Goal: Transaction & Acquisition: Purchase product/service

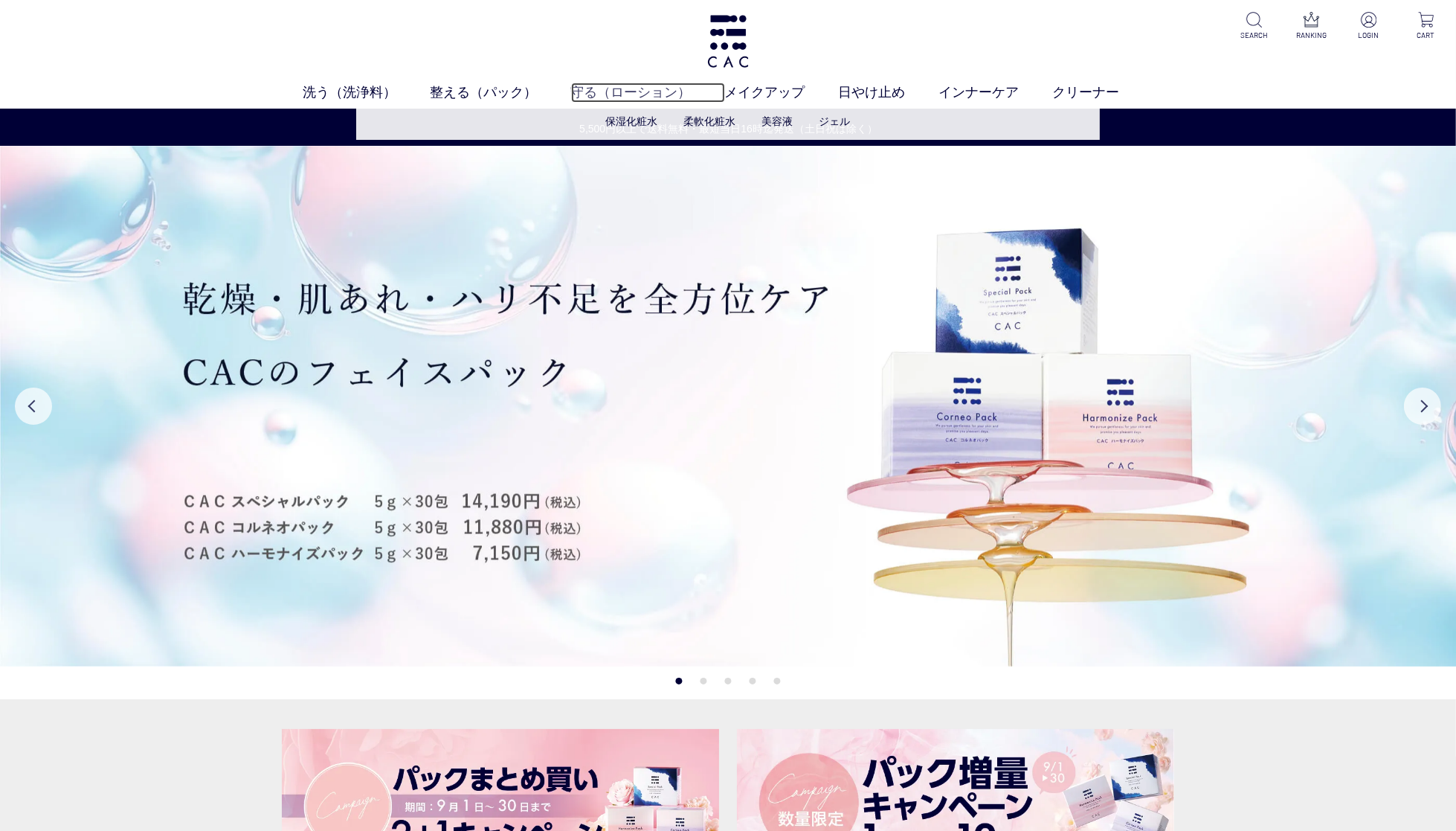
drag, startPoint x: 608, startPoint y: 89, endPoint x: 627, endPoint y: 90, distance: 19.0
click at [608, 89] on link "守る（ローション）" at bounding box center [648, 92] width 154 height 20
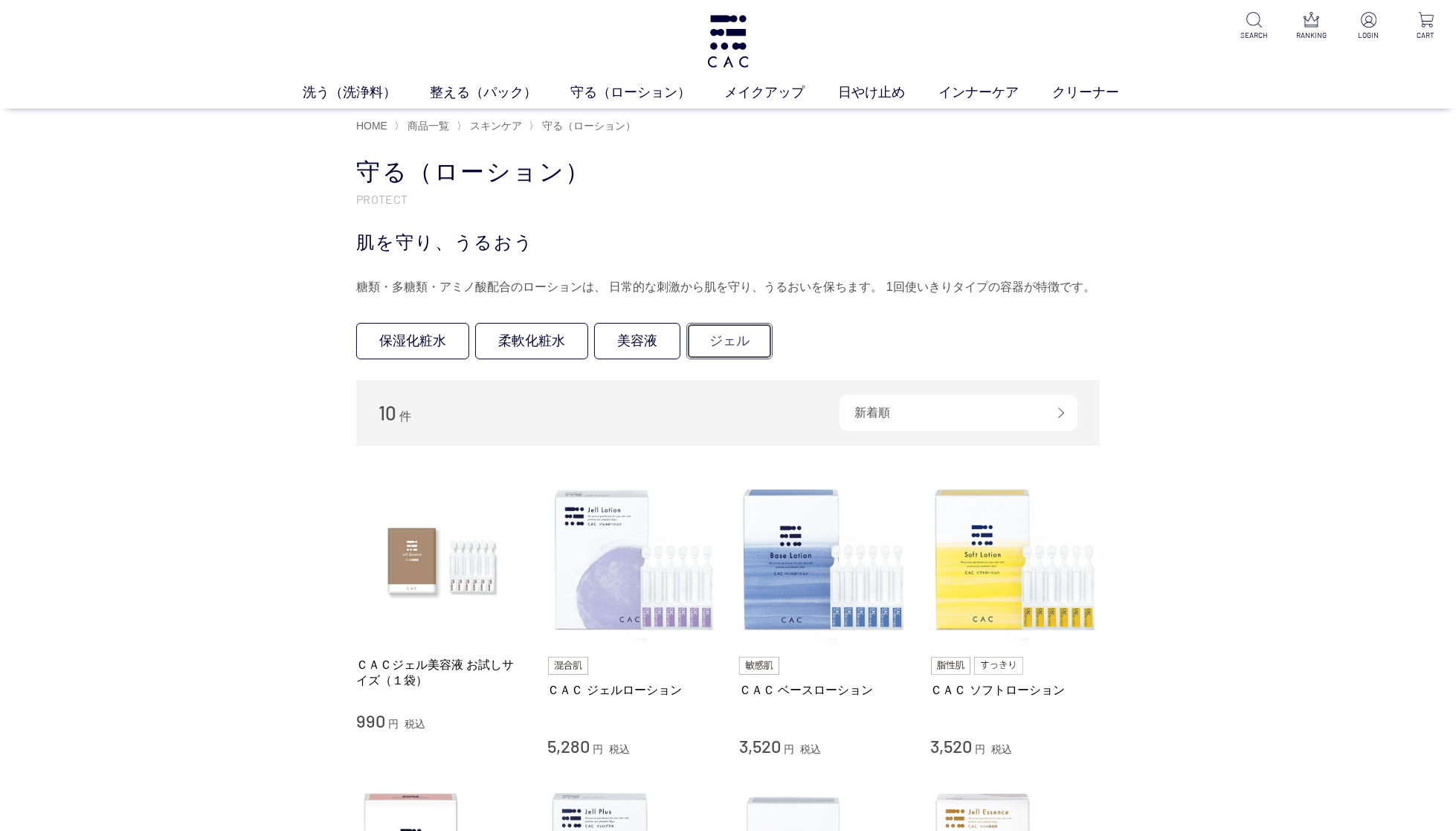
click at [762, 343] on link "ジェル" at bounding box center [729, 342] width 86 height 37
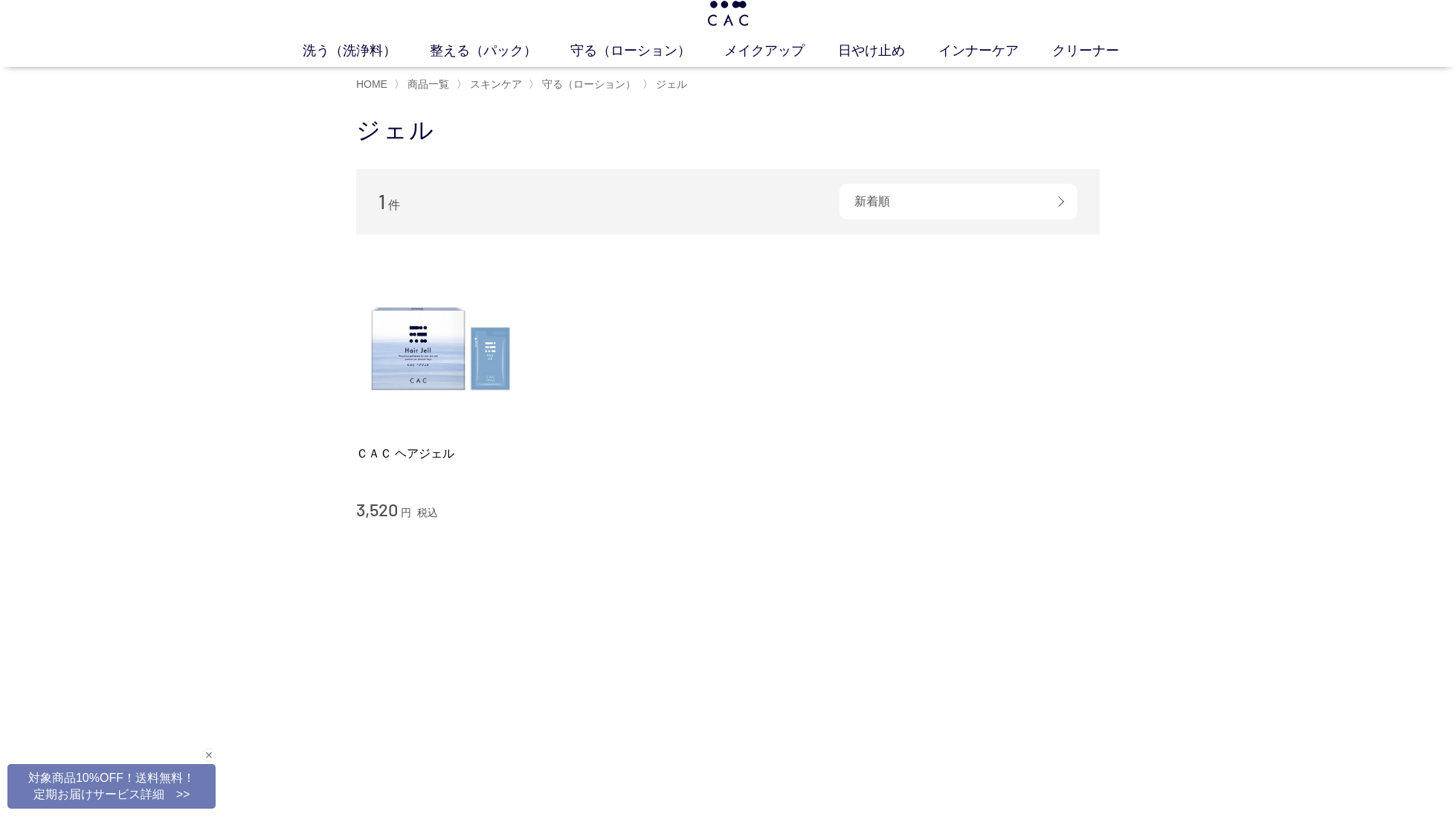
scroll to position [58, 0]
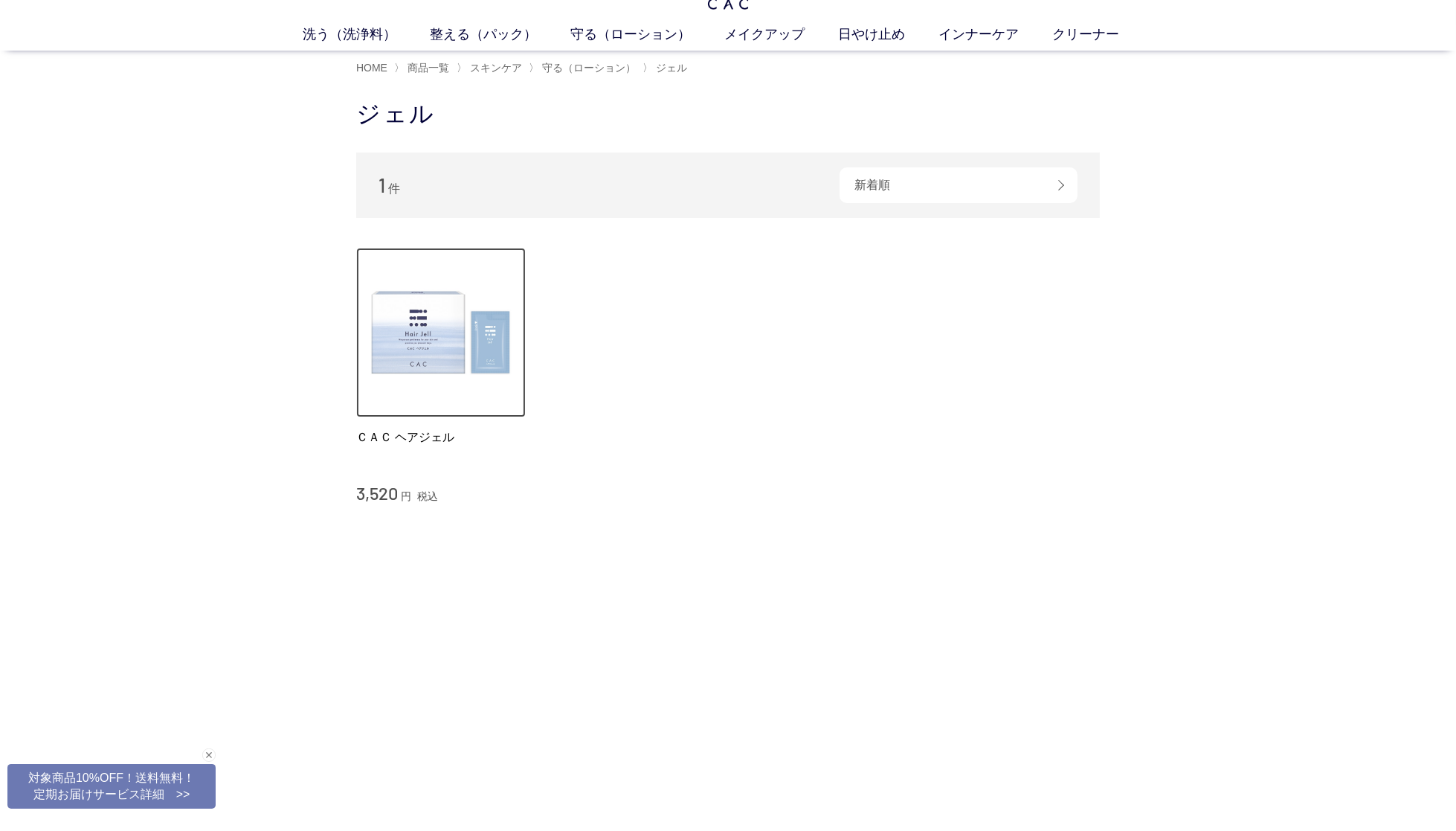
click at [400, 369] on img at bounding box center [440, 332] width 169 height 170
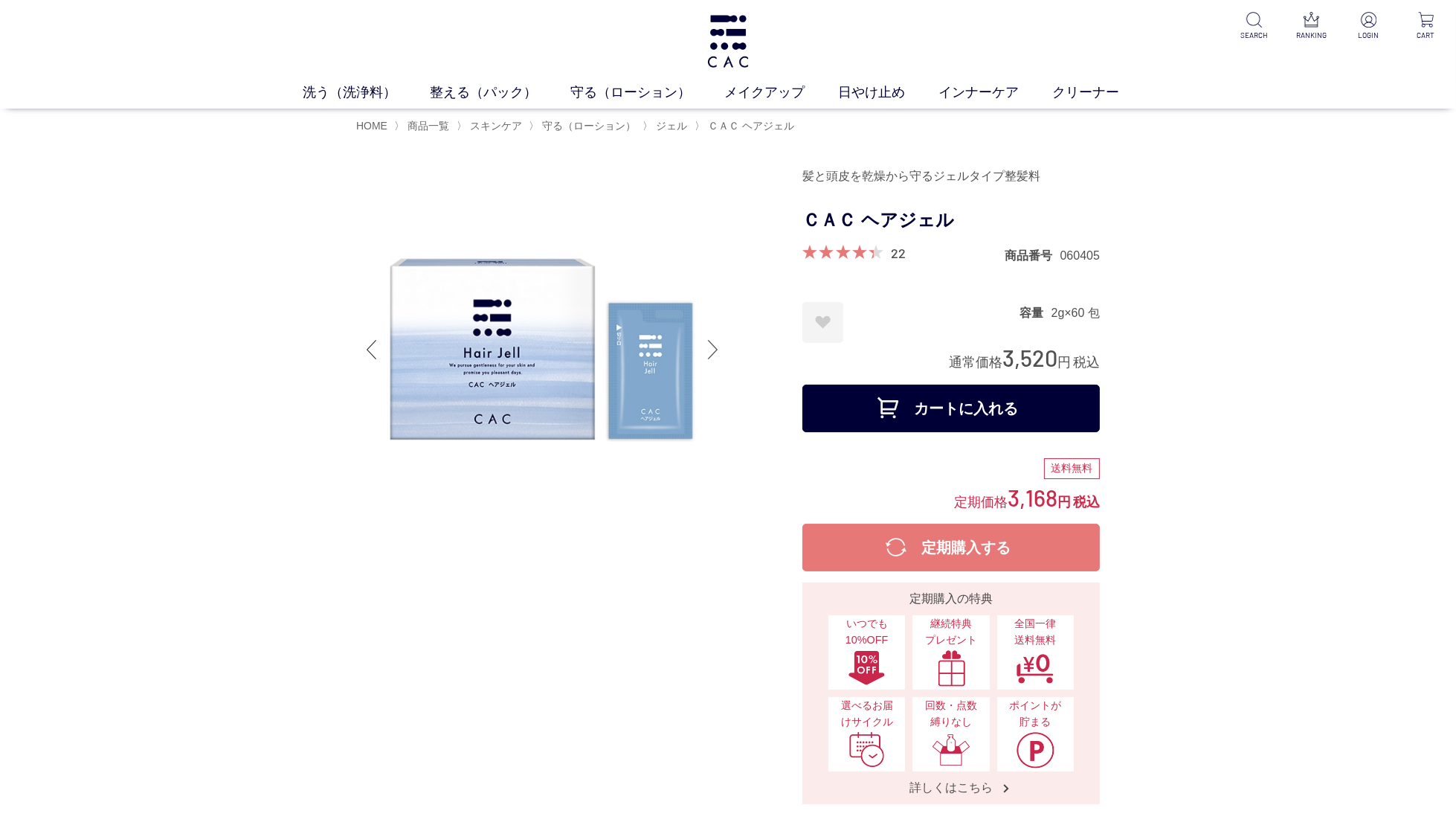
drag, startPoint x: 1057, startPoint y: 358, endPoint x: 1007, endPoint y: 361, distance: 50.1
click at [1007, 361] on div "通常価格 3,520 円 税込" at bounding box center [1024, 358] width 151 height 30
copy span "3,520"
